Goal: Information Seeking & Learning: Learn about a topic

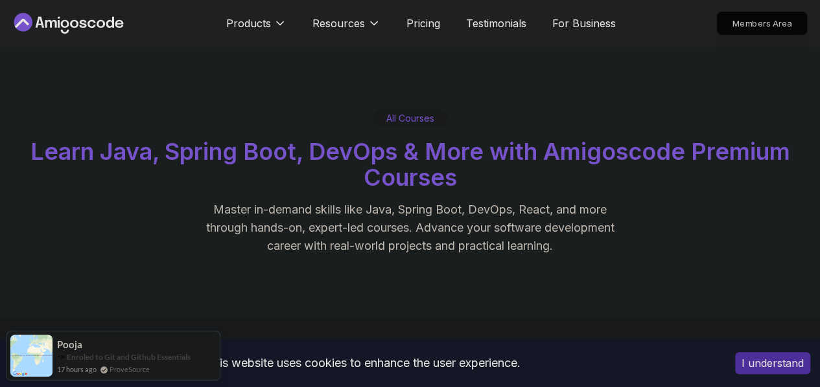
click at [755, 19] on p "Members Area" at bounding box center [761, 23] width 89 height 22
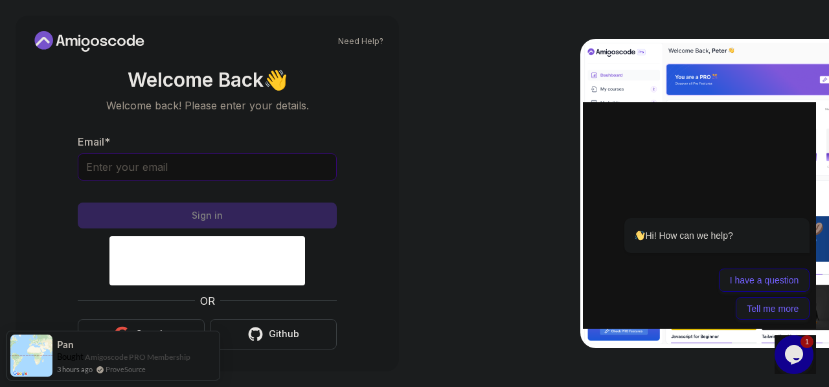
click at [266, 156] on input "Email *" at bounding box center [207, 167] width 259 height 27
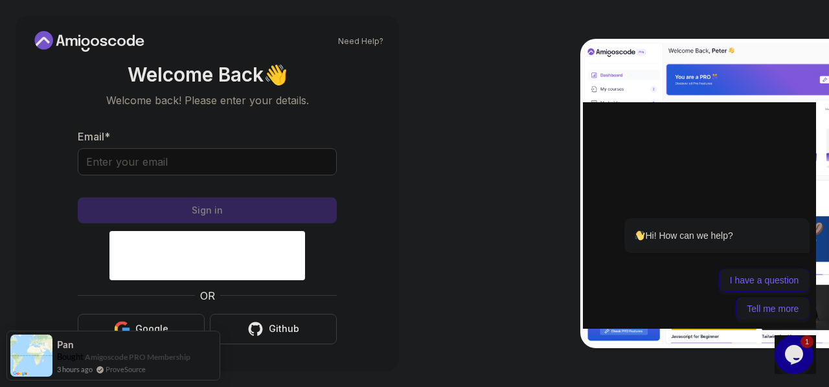
click at [404, 189] on div "Need Help? Welcome Back 👋 Welcome back! Please enter your details. Email * Sign…" at bounding box center [207, 193] width 415 height 387
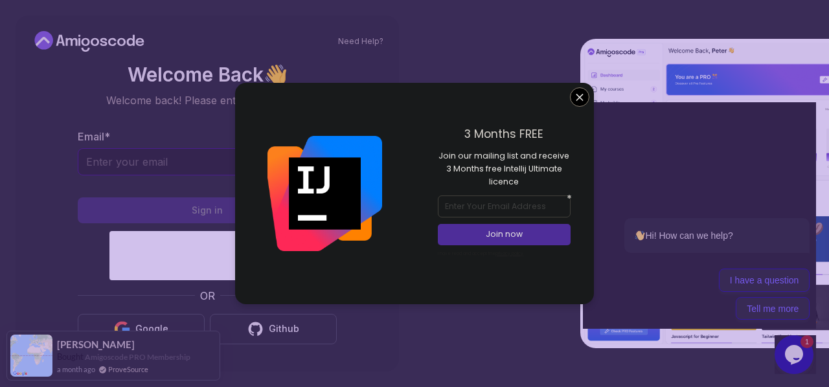
click at [144, 155] on input "Email *" at bounding box center [207, 161] width 259 height 27
click at [481, 213] on input "email" at bounding box center [504, 207] width 132 height 22
type input "zelbazy@gmail.com"
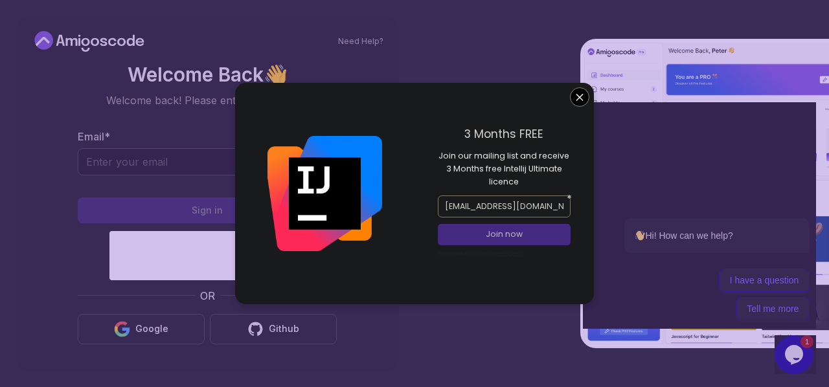
click at [487, 239] on p "Join now" at bounding box center [505, 235] width 108 height 12
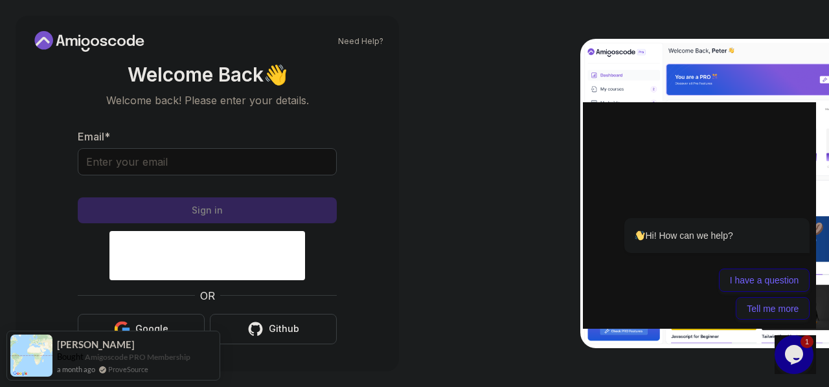
click at [502, 45] on body "Need Help? Welcome Back 👋 Welcome back! Please enter your details. Email * Sign…" at bounding box center [414, 193] width 829 height 387
click at [259, 162] on input "Email *" at bounding box center [207, 161] width 259 height 27
click at [294, 134] on div "Email *" at bounding box center [207, 159] width 259 height 61
click at [213, 161] on input "Email *" at bounding box center [207, 161] width 259 height 27
paste input "bellaouidev@gmail.com"
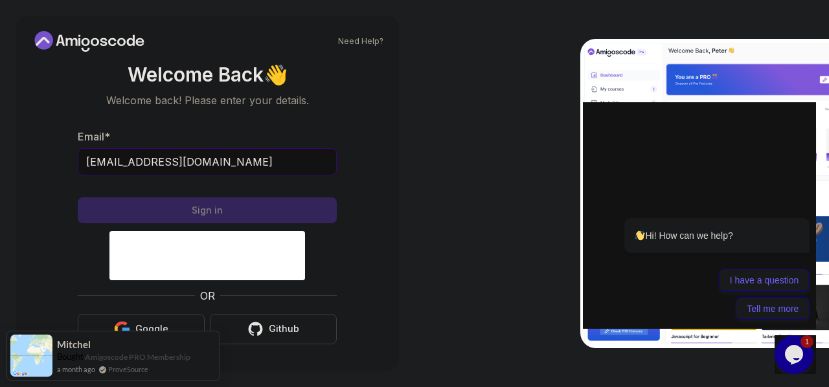
type input "bellaouidev@gmail.com"
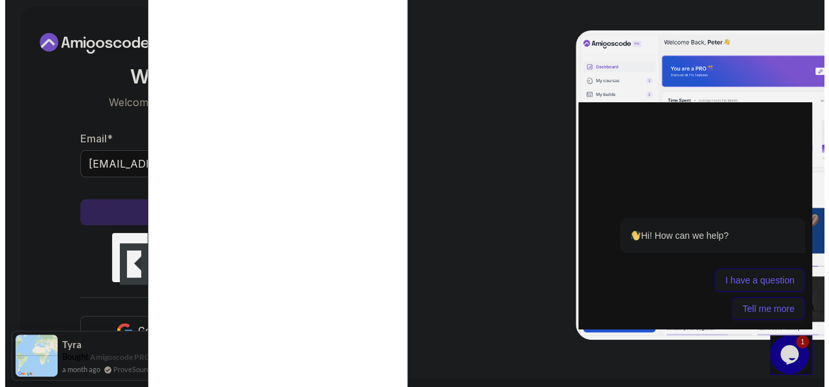
scroll to position [0, 0]
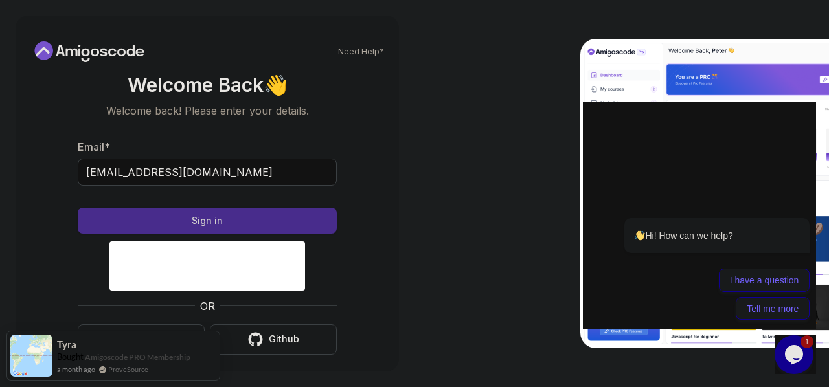
click at [266, 225] on button "Sign in" at bounding box center [207, 221] width 259 height 26
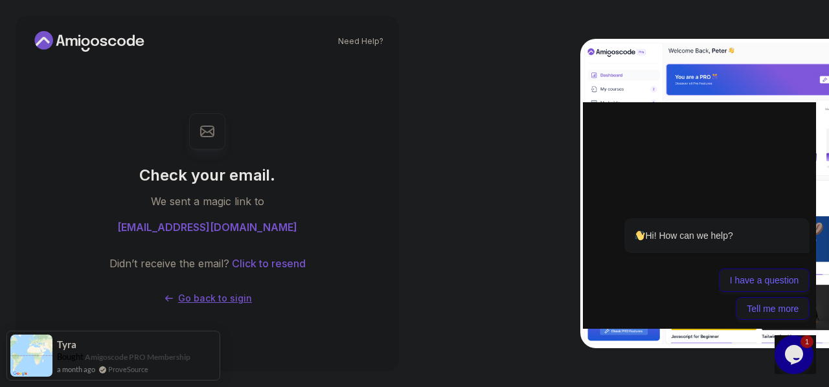
click at [213, 299] on p "Go back to sigin" at bounding box center [215, 298] width 74 height 13
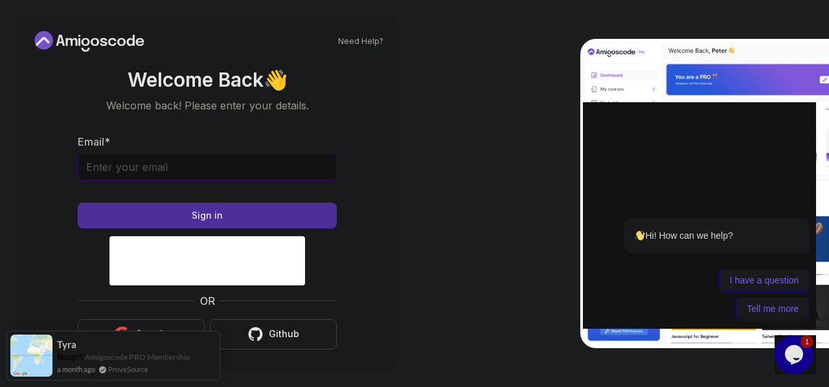
click at [197, 172] on input "Email *" at bounding box center [207, 167] width 259 height 27
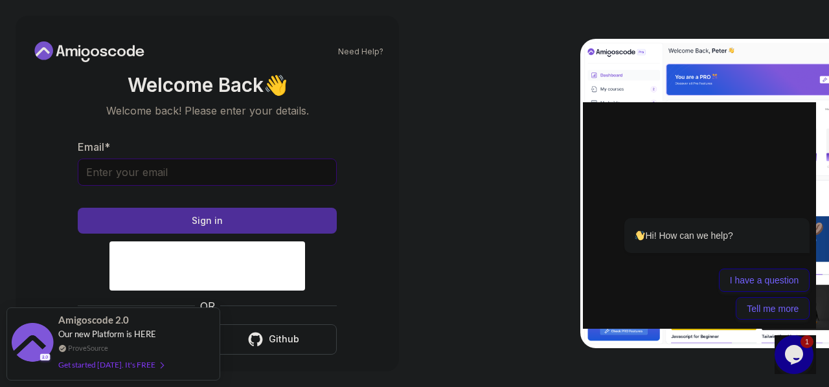
click at [209, 178] on input "Email *" at bounding box center [207, 172] width 259 height 27
paste input "bellaouidev@gmail.com"
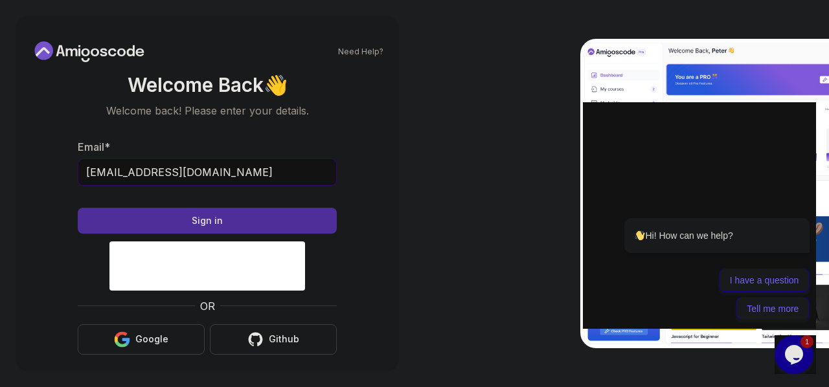
scroll to position [10, 0]
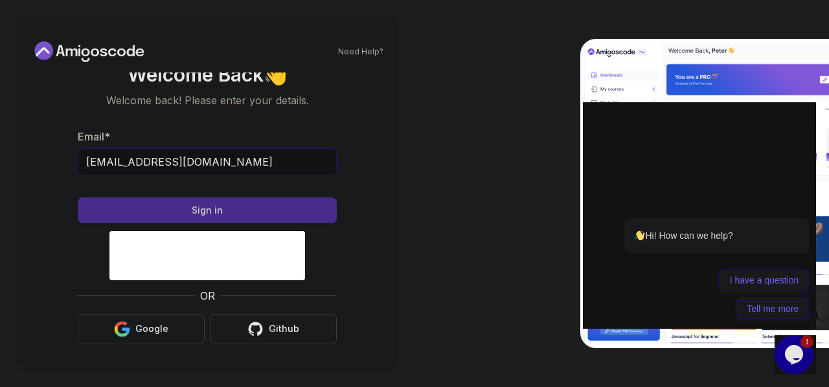
type input "bellaouidev@gmail.com"
click at [292, 205] on button "Sign in" at bounding box center [207, 211] width 259 height 26
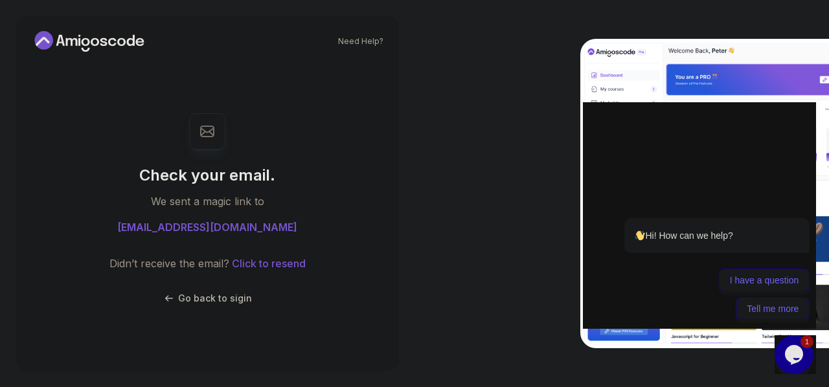
click at [501, 68] on div at bounding box center [622, 193] width 415 height 387
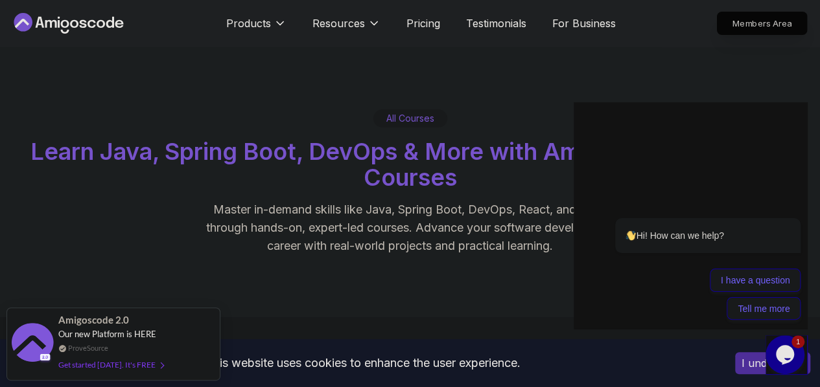
click at [742, 20] on p "Members Area" at bounding box center [761, 23] width 89 height 22
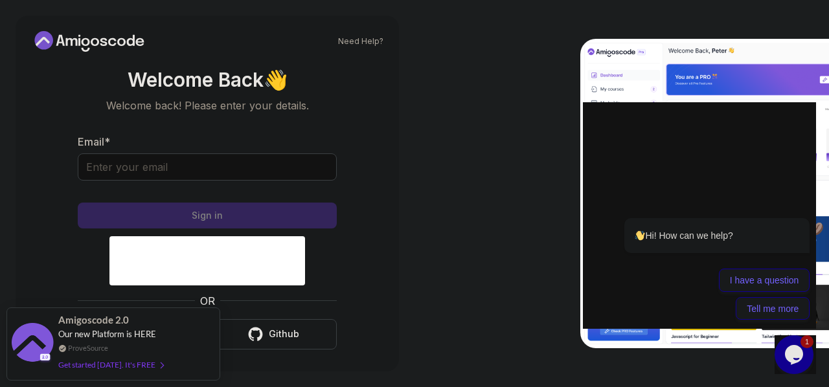
scroll to position [5, 0]
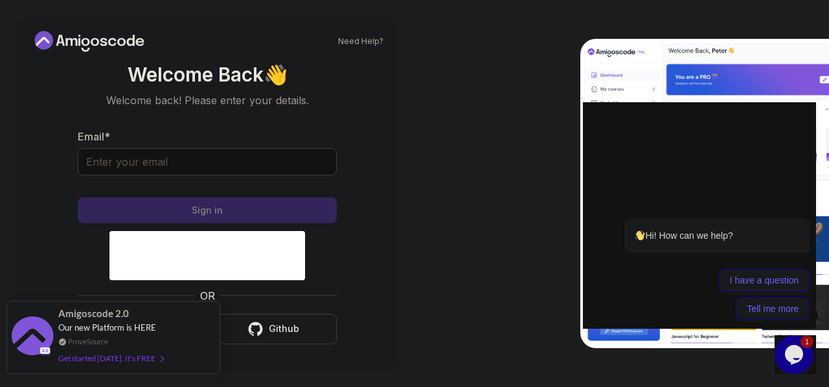
click at [110, 358] on div "Get started [DATE]. It's FREE" at bounding box center [110, 358] width 105 height 15
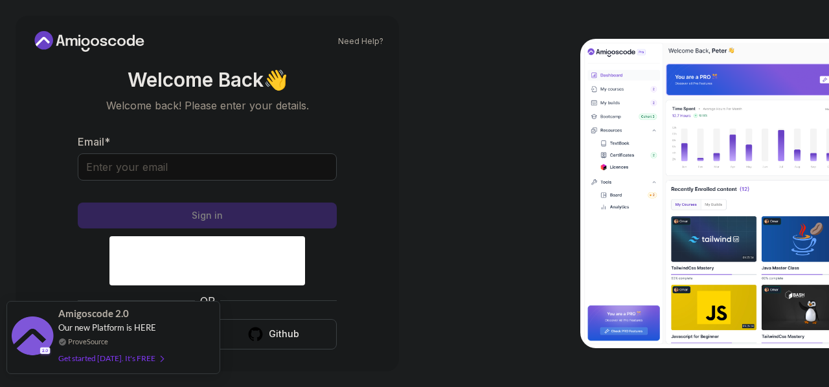
click at [165, 343] on div "Amigoscode 2.0 Our new Platform is HERE ProveSource Get started today. It's FREE" at bounding box center [112, 338] width 109 height 72
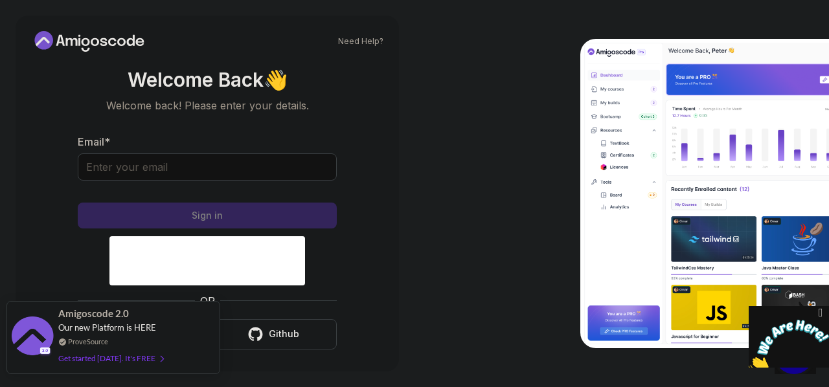
click at [173, 332] on div "Amigoscode 2.0 Our new Platform is HERE ProveSource Get started [DATE]. It's FR…" at bounding box center [113, 337] width 214 height 73
click at [205, 330] on div "Amigoscode 2.0 Our new Platform is HERE ProveSource Get started today. It's FREE" at bounding box center [113, 337] width 214 height 73
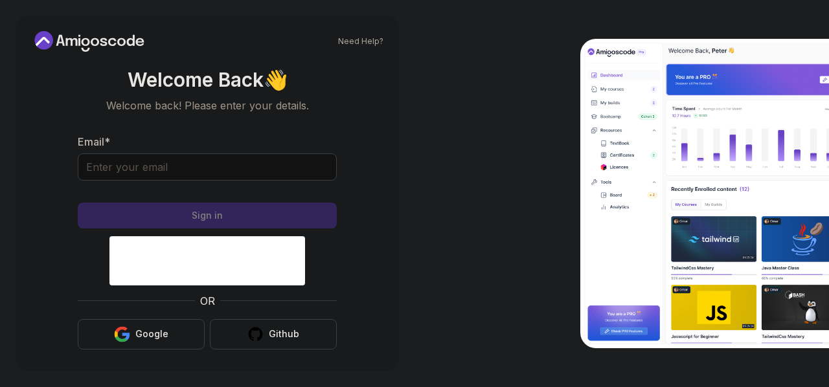
click at [155, 318] on div "OR Google Github" at bounding box center [207, 321] width 259 height 56
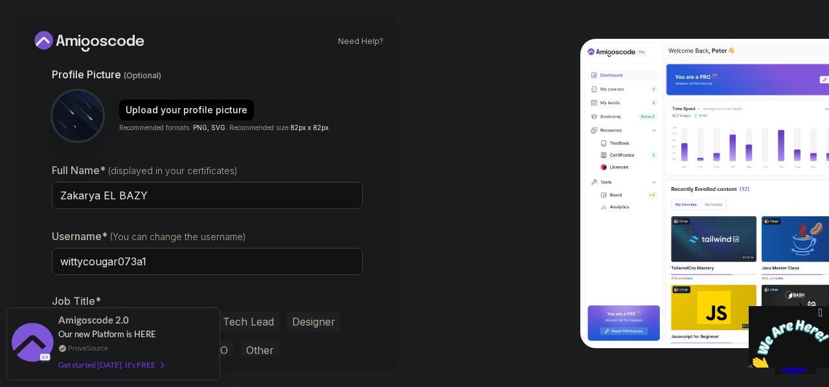
scroll to position [152, 0]
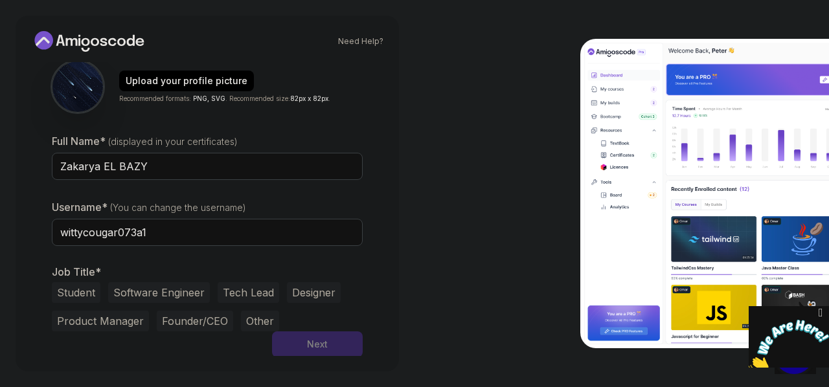
click at [183, 295] on button "Software Engineer" at bounding box center [159, 292] width 102 height 21
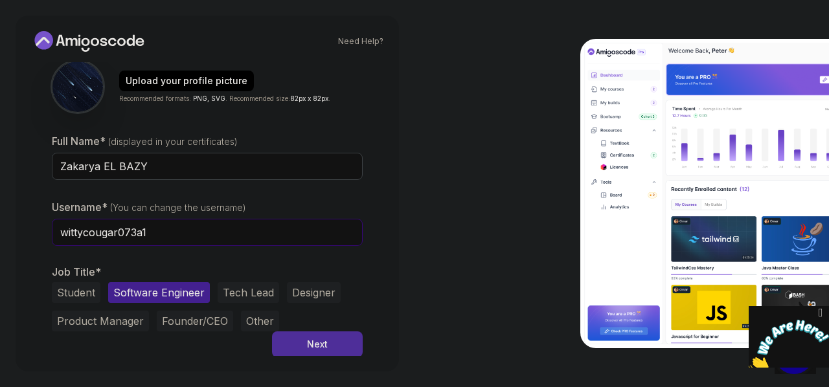
click at [156, 235] on input "wittycougar073a1" at bounding box center [207, 232] width 311 height 27
type input "zack8802"
click at [309, 327] on div "Student Software Engineer Tech Lead Designer Product Manager Founder/CEO Other" at bounding box center [207, 306] width 311 height 49
click at [305, 337] on button "Next" at bounding box center [317, 345] width 91 height 26
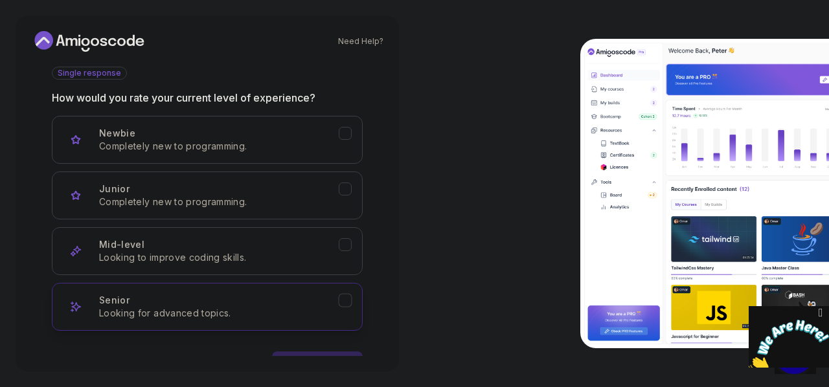
click at [279, 303] on div "Senior Looking for advanced topics." at bounding box center [219, 307] width 240 height 26
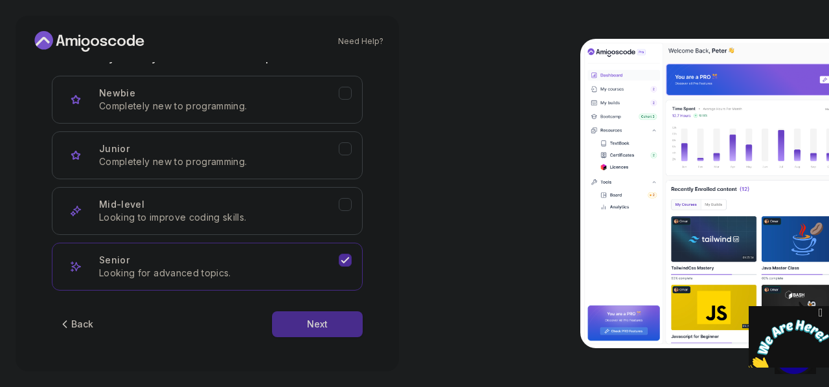
click at [314, 320] on div "Next" at bounding box center [317, 324] width 21 height 13
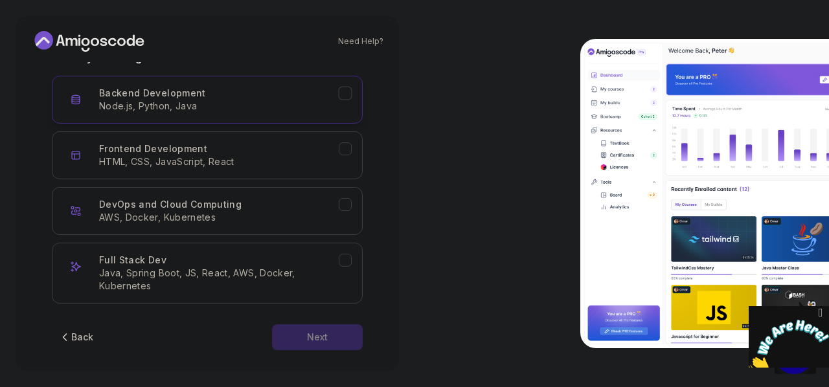
click at [346, 100] on button "Backend Development Node.js, Python, Java" at bounding box center [207, 100] width 311 height 48
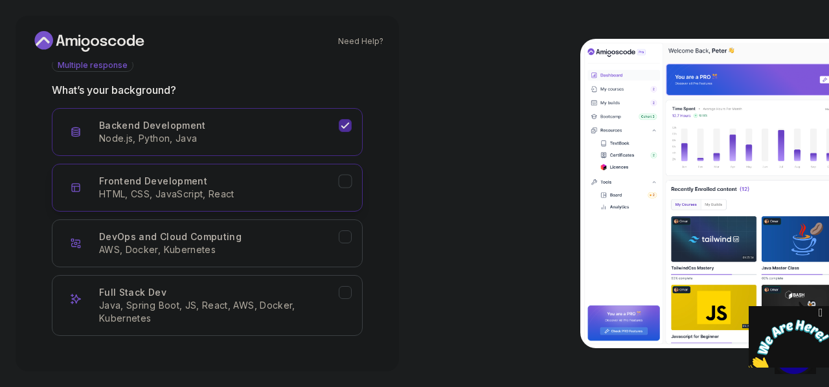
click at [343, 185] on icon "Frontend Development" at bounding box center [345, 182] width 12 height 12
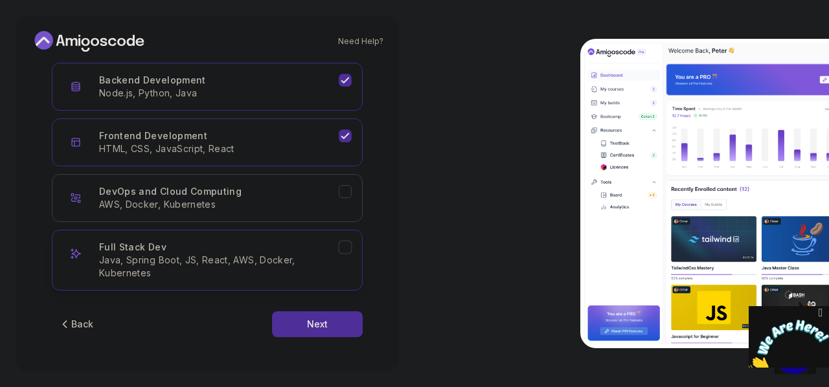
click at [343, 244] on icon "Full Stack Dev" at bounding box center [345, 248] width 12 height 12
click at [342, 201] on button "DevOps and Cloud Computing AWS, Docker, Kubernetes" at bounding box center [207, 198] width 311 height 48
click at [319, 319] on div "Next" at bounding box center [317, 324] width 21 height 13
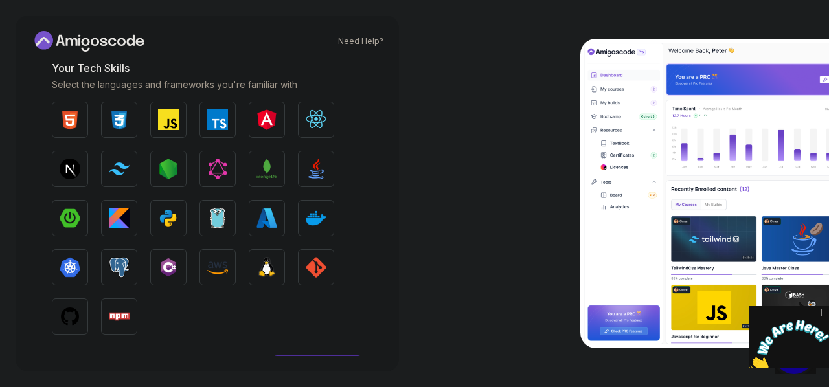
scroll to position [183, 0]
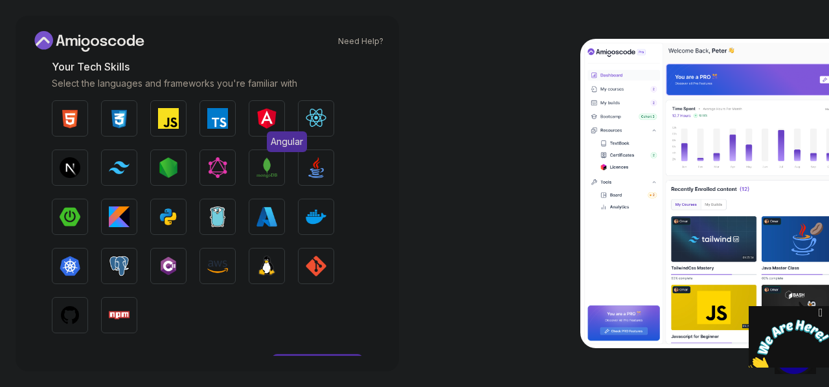
click at [256, 116] on button "Angular" at bounding box center [267, 118] width 36 height 36
click at [275, 119] on img "button" at bounding box center [267, 118] width 21 height 21
click at [261, 113] on img "button" at bounding box center [267, 118] width 21 height 21
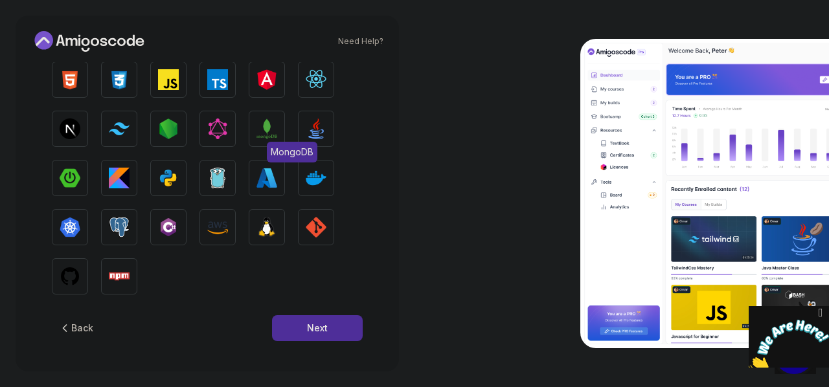
scroll to position [225, 0]
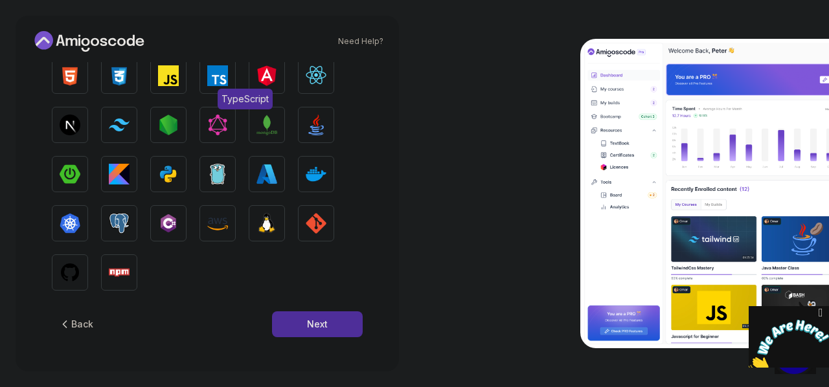
click at [219, 77] on img "button" at bounding box center [217, 75] width 21 height 21
click at [322, 71] on img "button" at bounding box center [316, 75] width 21 height 21
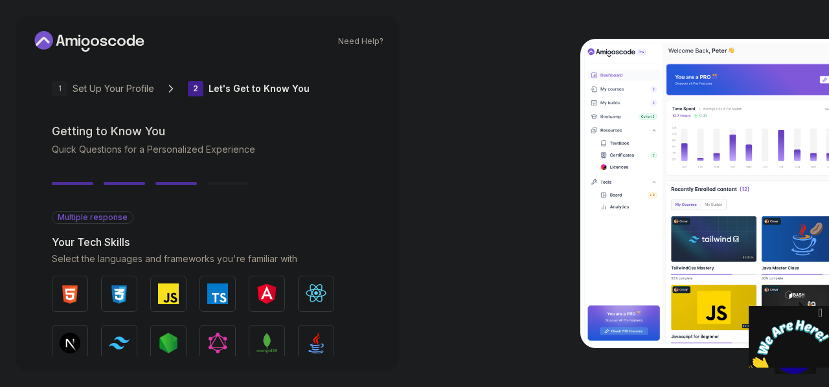
scroll to position [227, 0]
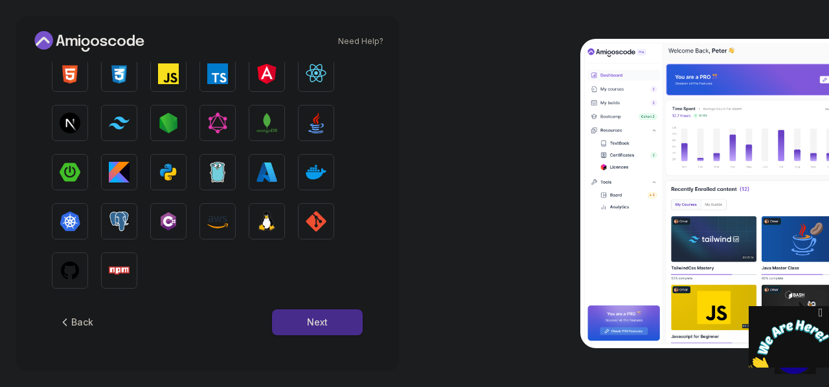
click at [314, 322] on div "Next" at bounding box center [317, 322] width 21 height 13
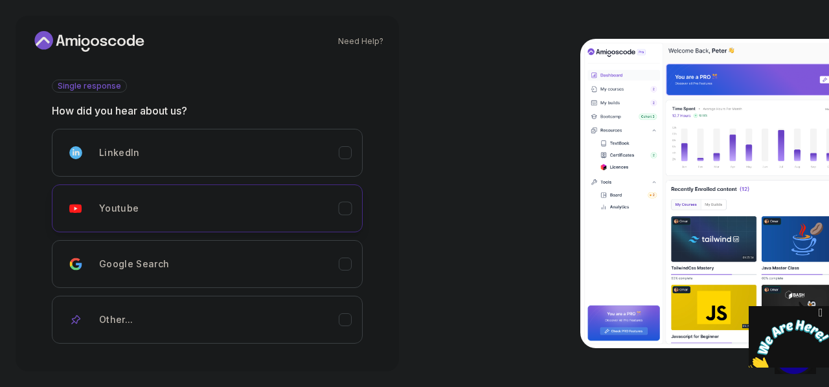
scroll to position [200, 0]
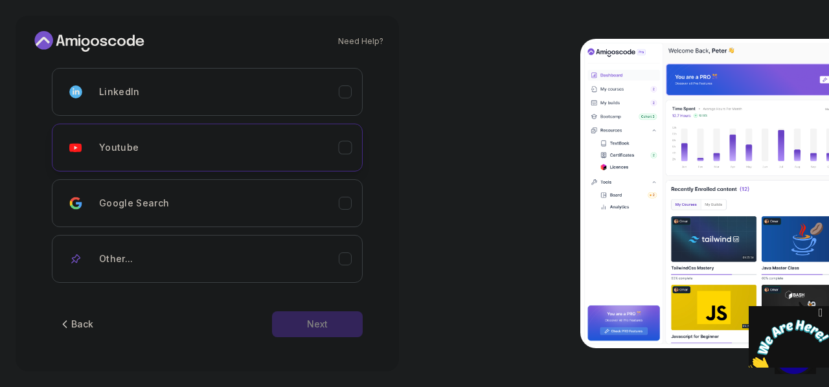
click at [334, 144] on div "Youtube" at bounding box center [219, 148] width 240 height 26
click at [315, 328] on button "Next" at bounding box center [317, 325] width 91 height 26
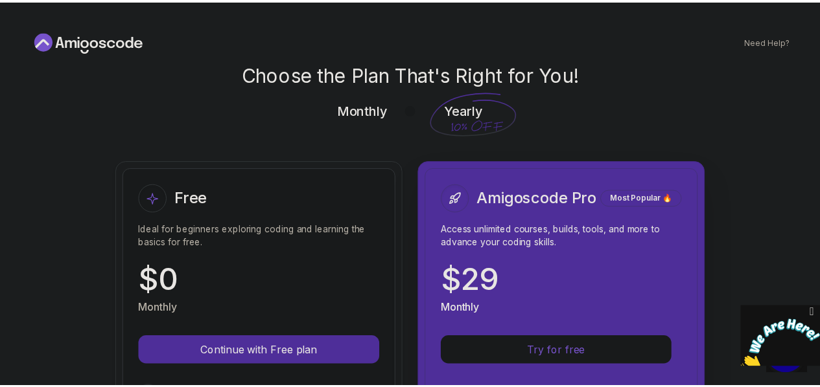
scroll to position [0, 0]
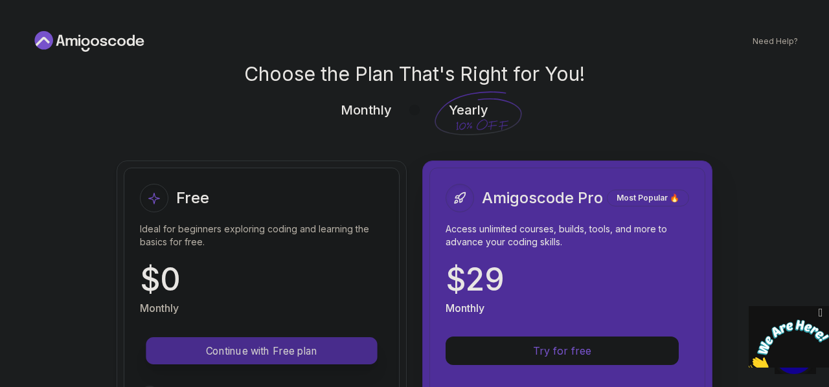
click at [244, 347] on p "Continue with Free plan" at bounding box center [262, 351] width 202 height 15
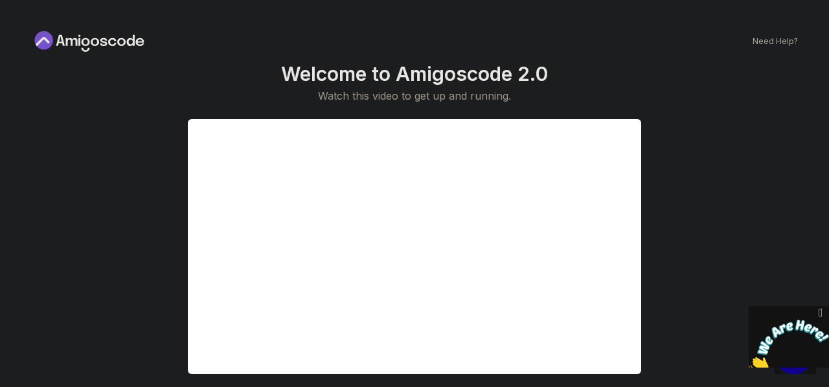
click at [683, 115] on div "Welcome to Amigoscode 2.0 Watch this video to get up and running. Continue to D…" at bounding box center [414, 244] width 767 height 364
click at [732, 139] on div "Continue to Dashboard" at bounding box center [414, 272] width 767 height 307
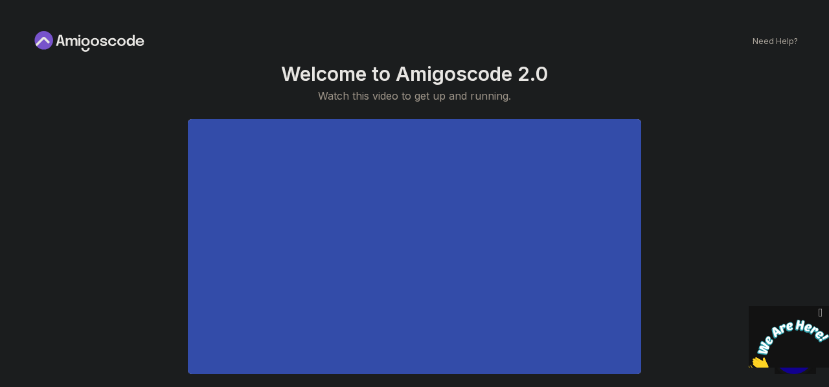
click at [732, 139] on div "Continue to Dashboard" at bounding box center [414, 272] width 767 height 307
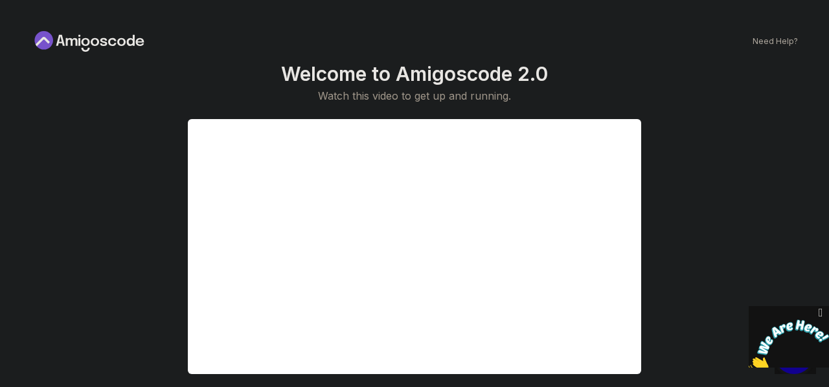
click at [126, 46] on icon at bounding box center [89, 41] width 117 height 21
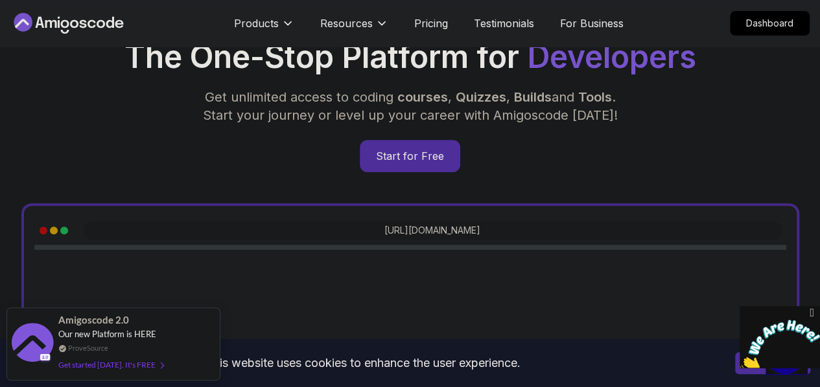
scroll to position [155, 0]
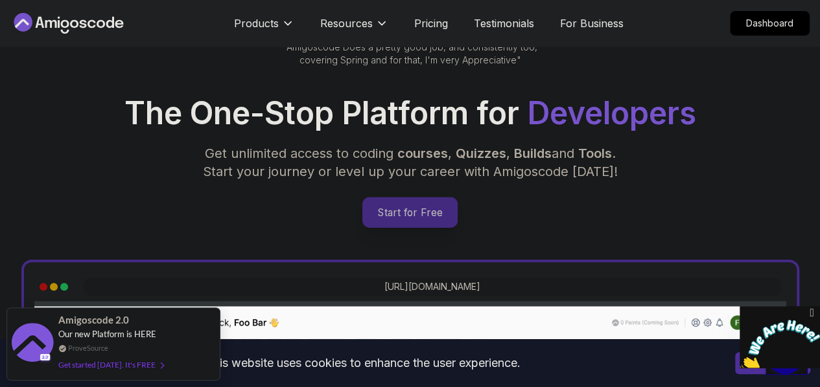
click at [391, 213] on p "Start for Free" at bounding box center [410, 213] width 94 height 30
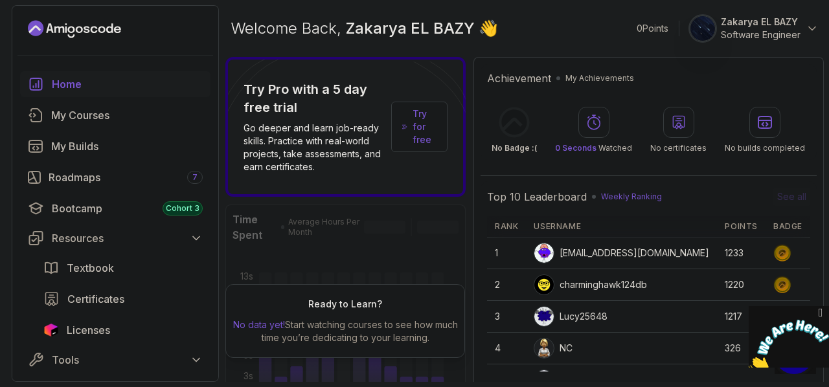
scroll to position [81, 0]
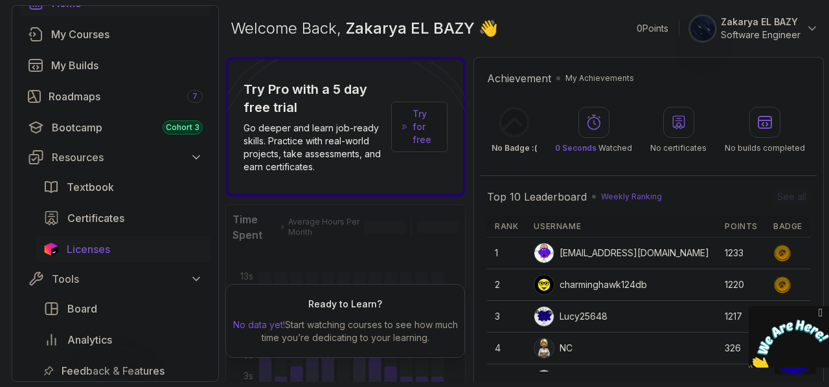
click at [106, 252] on span "Licenses" at bounding box center [88, 250] width 43 height 16
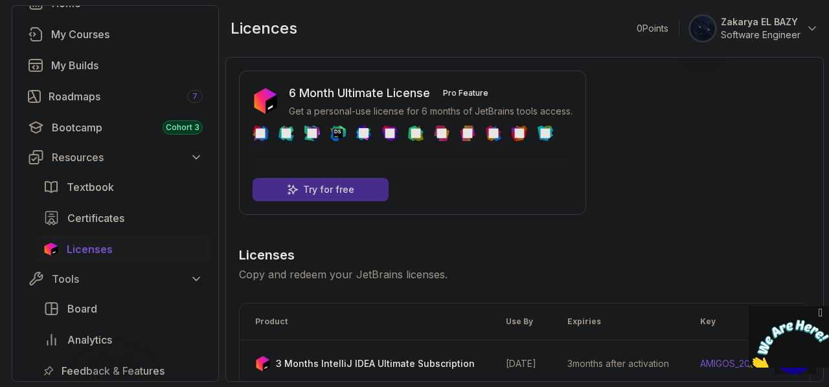
click at [345, 190] on p "Try for free" at bounding box center [328, 189] width 51 height 13
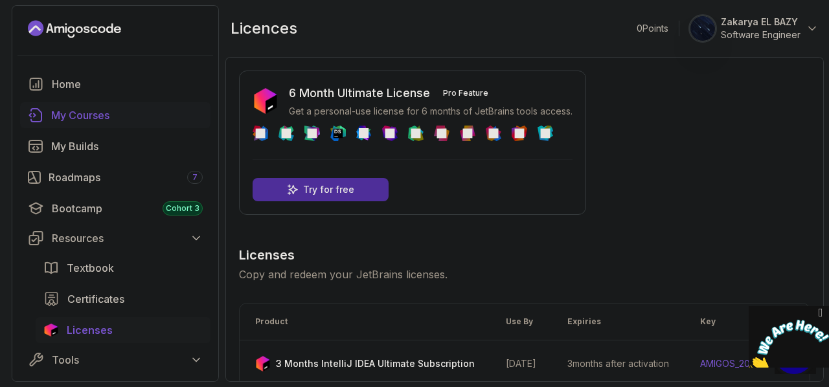
click at [101, 122] on div "My Courses" at bounding box center [127, 116] width 152 height 16
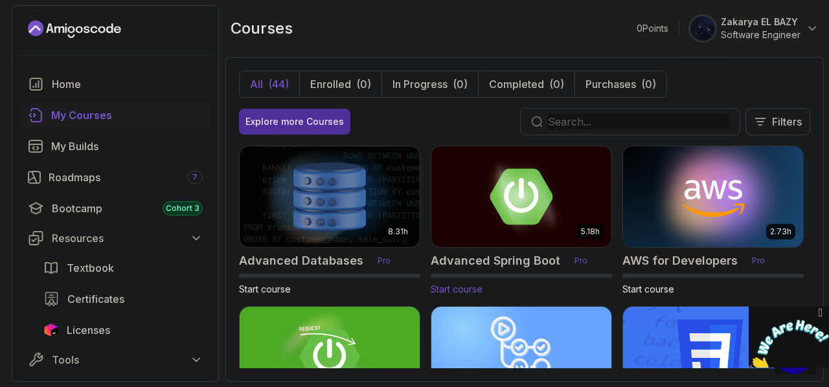
click at [493, 217] on img at bounding box center [521, 197] width 189 height 106
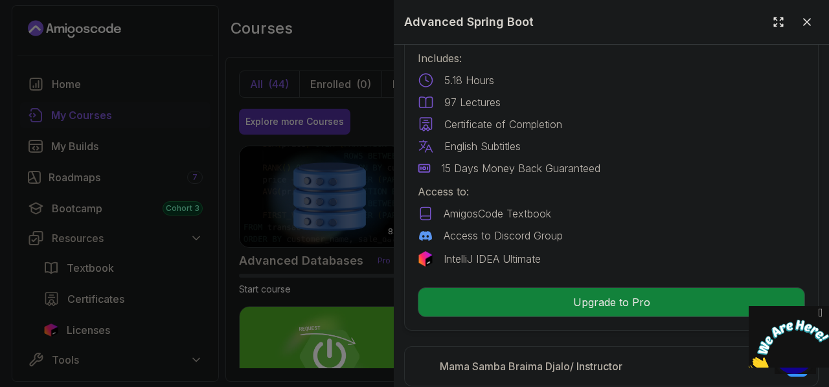
scroll to position [420, 0]
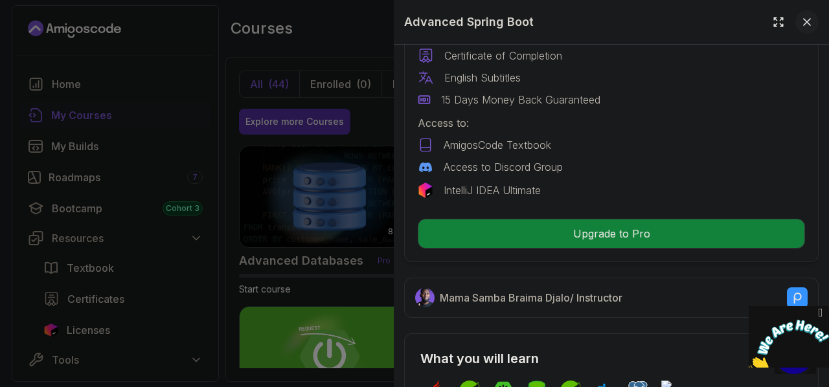
click at [801, 21] on icon at bounding box center [807, 22] width 13 height 13
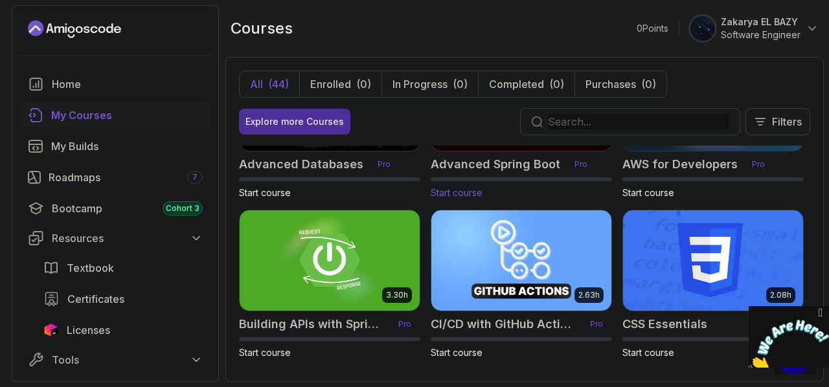
scroll to position [0, 0]
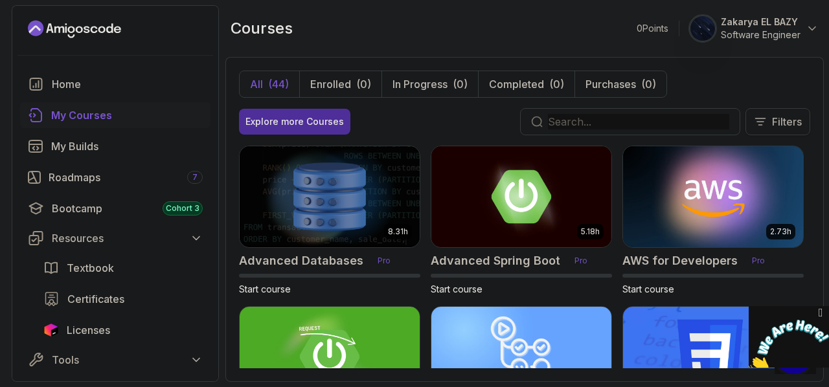
click at [759, 121] on icon at bounding box center [761, 122] width 10 height 6
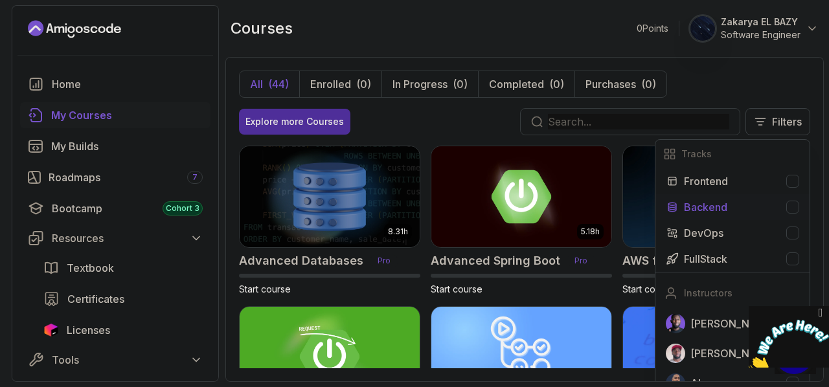
scroll to position [23, 0]
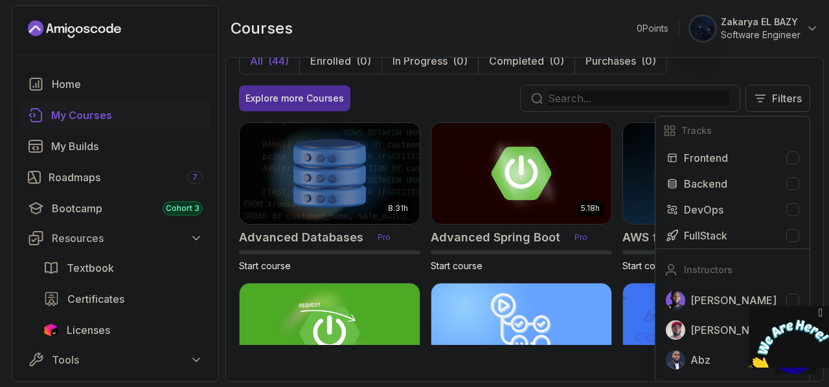
click at [461, 91] on div "Explore more Courses Filters Tracks Frontend Backend DevOps FullStack Instructo…" at bounding box center [524, 98] width 571 height 27
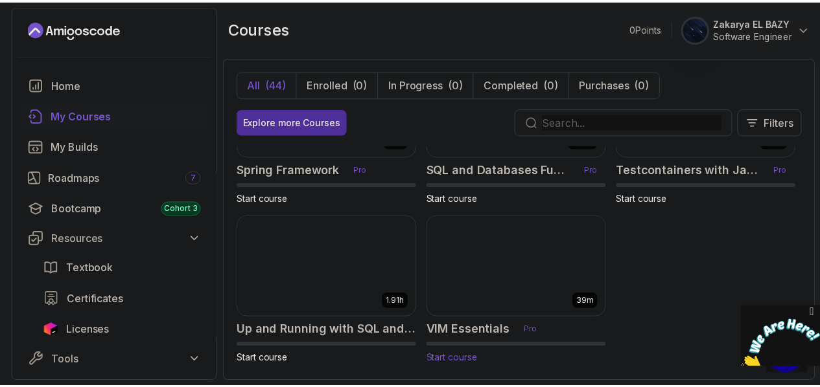
scroll to position [2186, 0]
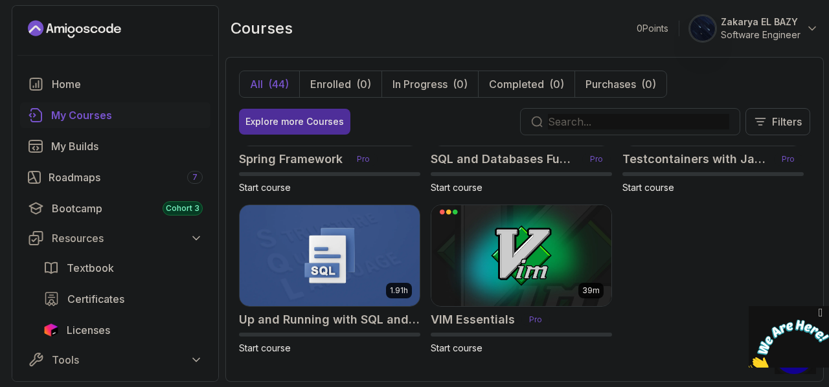
click at [65, 29] on icon "Landing page" at bounding box center [74, 29] width 93 height 21
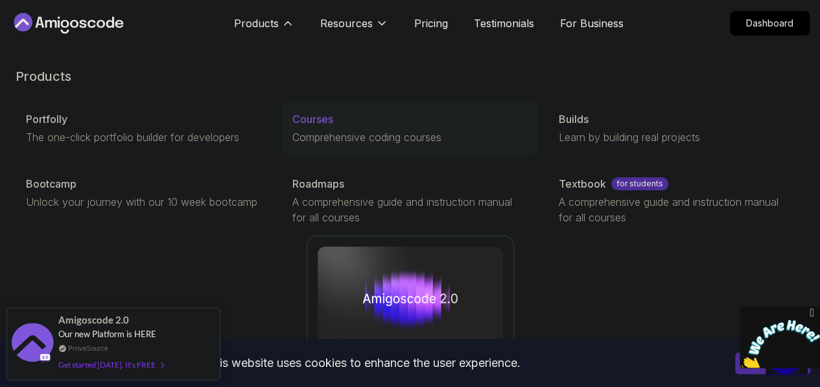
click at [292, 127] on p "Courses" at bounding box center [312, 119] width 41 height 16
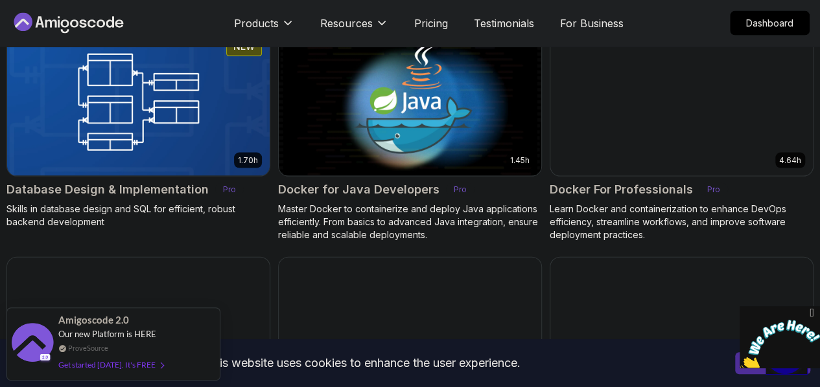
scroll to position [1300, 0]
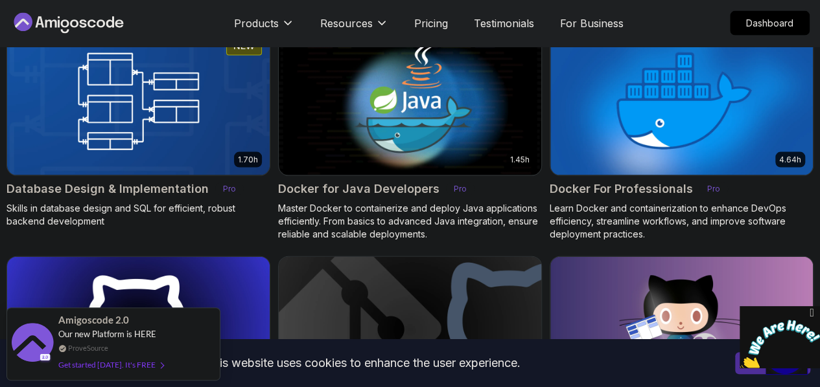
click at [511, 253] on img at bounding box center [409, 330] width 275 height 154
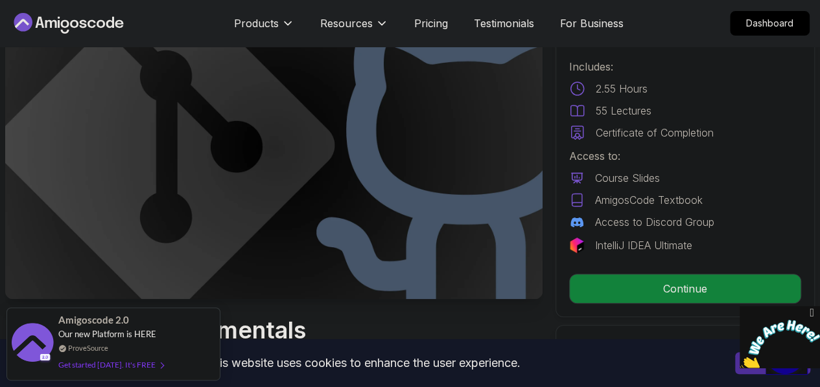
scroll to position [82, 0]
click at [590, 259] on div "Free Course Includes: 2.55 Hours 55 Lectures Certificate of Completion Access t…" at bounding box center [684, 161] width 259 height 312
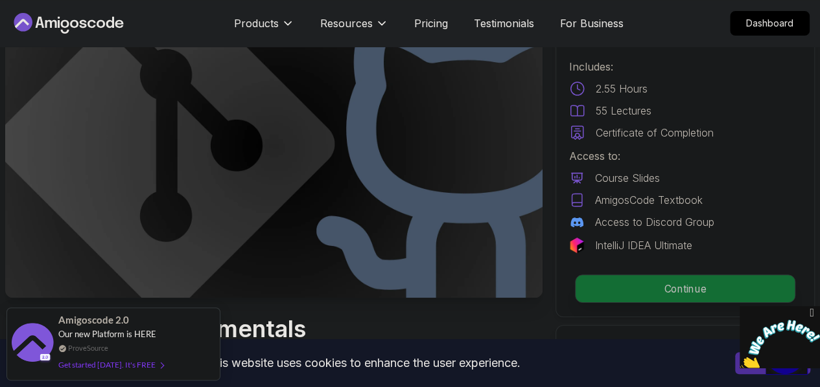
click at [623, 290] on p "Continue" at bounding box center [684, 288] width 219 height 27
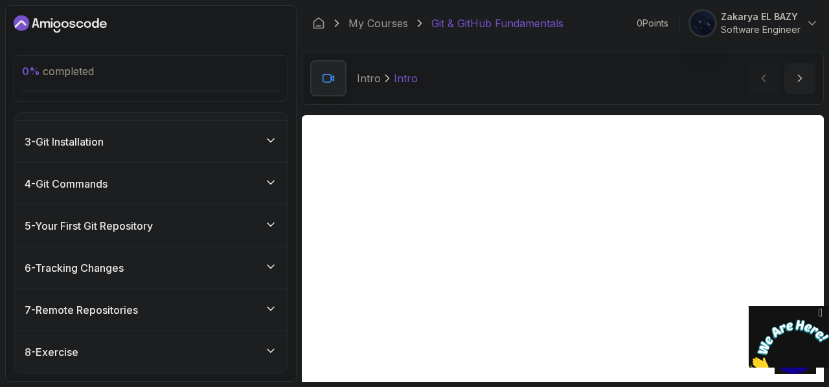
scroll to position [279, 0]
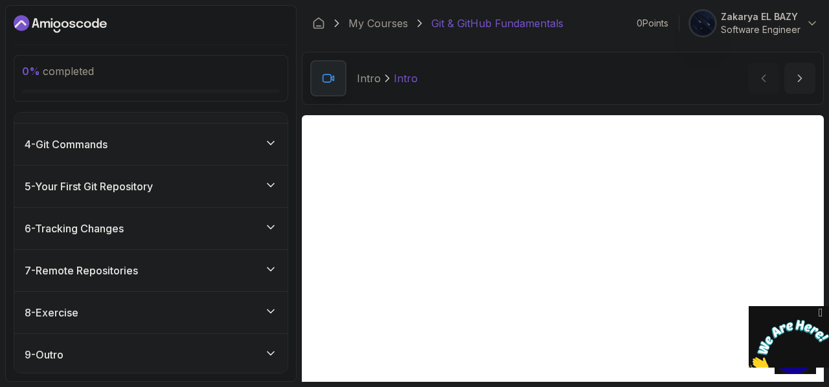
click at [205, 296] on div "8 - Exercise" at bounding box center [150, 312] width 273 height 41
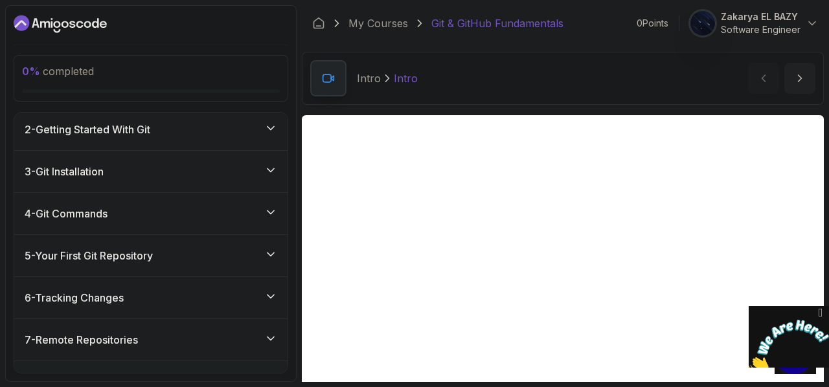
scroll to position [45, 0]
click at [172, 218] on div "4 - Git Commands" at bounding box center [151, 215] width 253 height 16
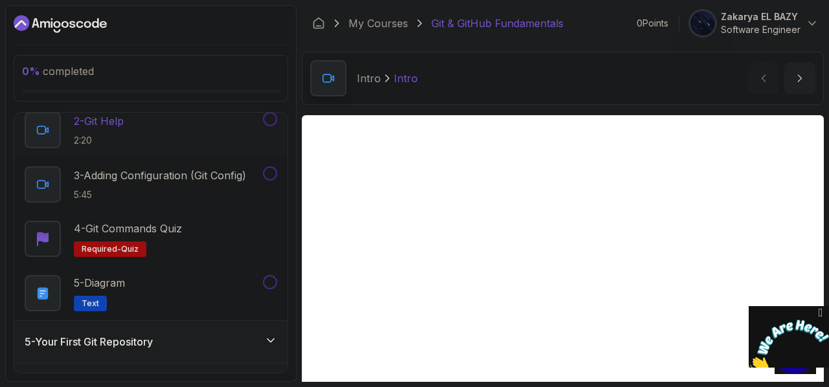
scroll to position [273, 0]
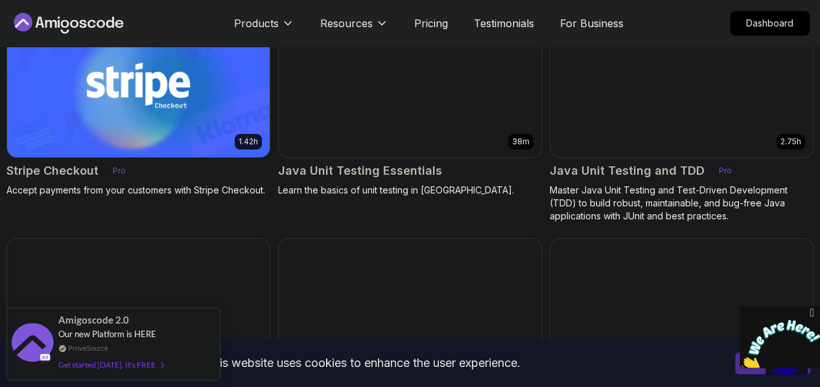
scroll to position [2429, 0]
